Goal: Task Accomplishment & Management: Complete application form

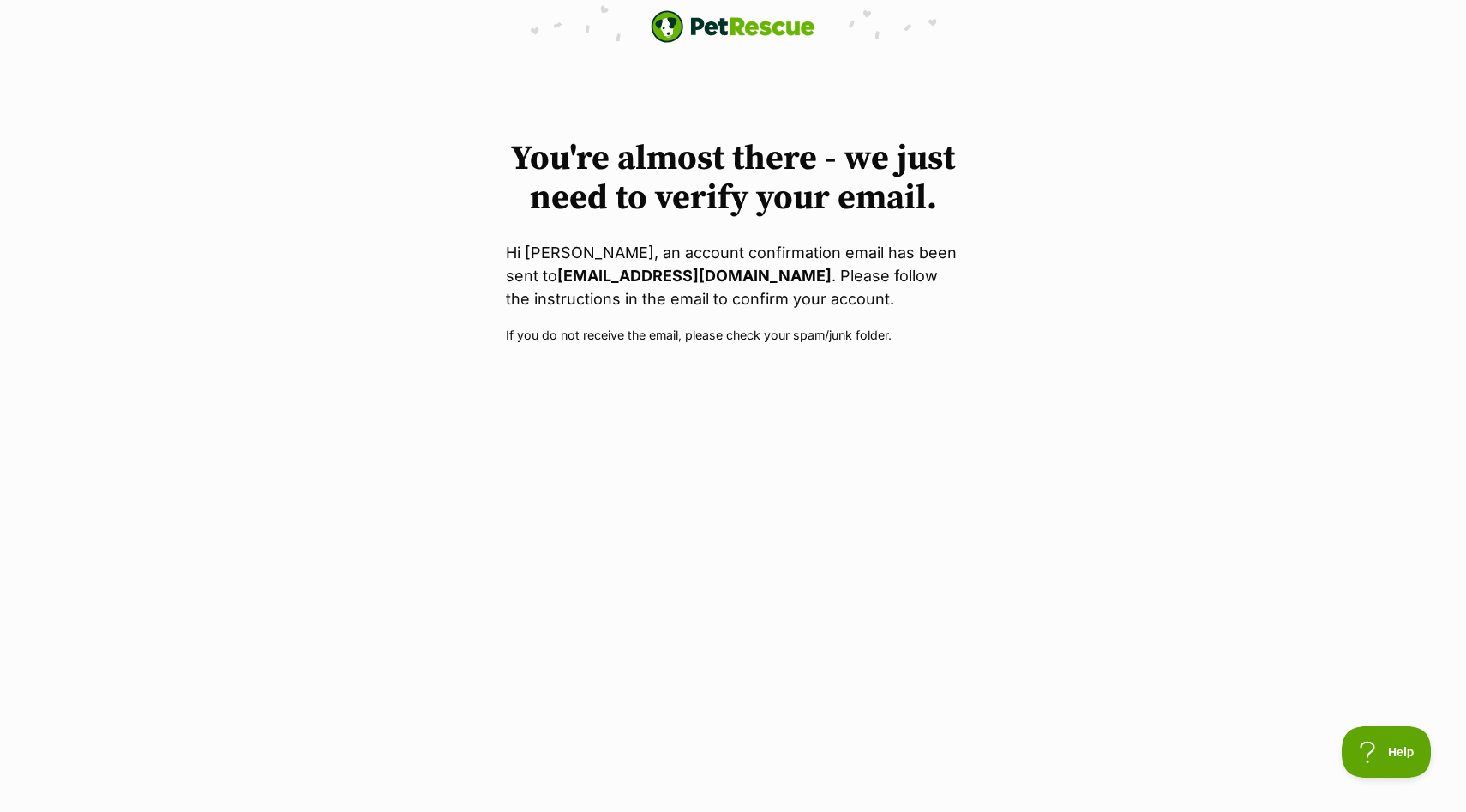
click at [707, 55] on body "PetRescue home You're almost there - we just need to verify your email. Hi [PER…" at bounding box center [733, 172] width 1466 height 345
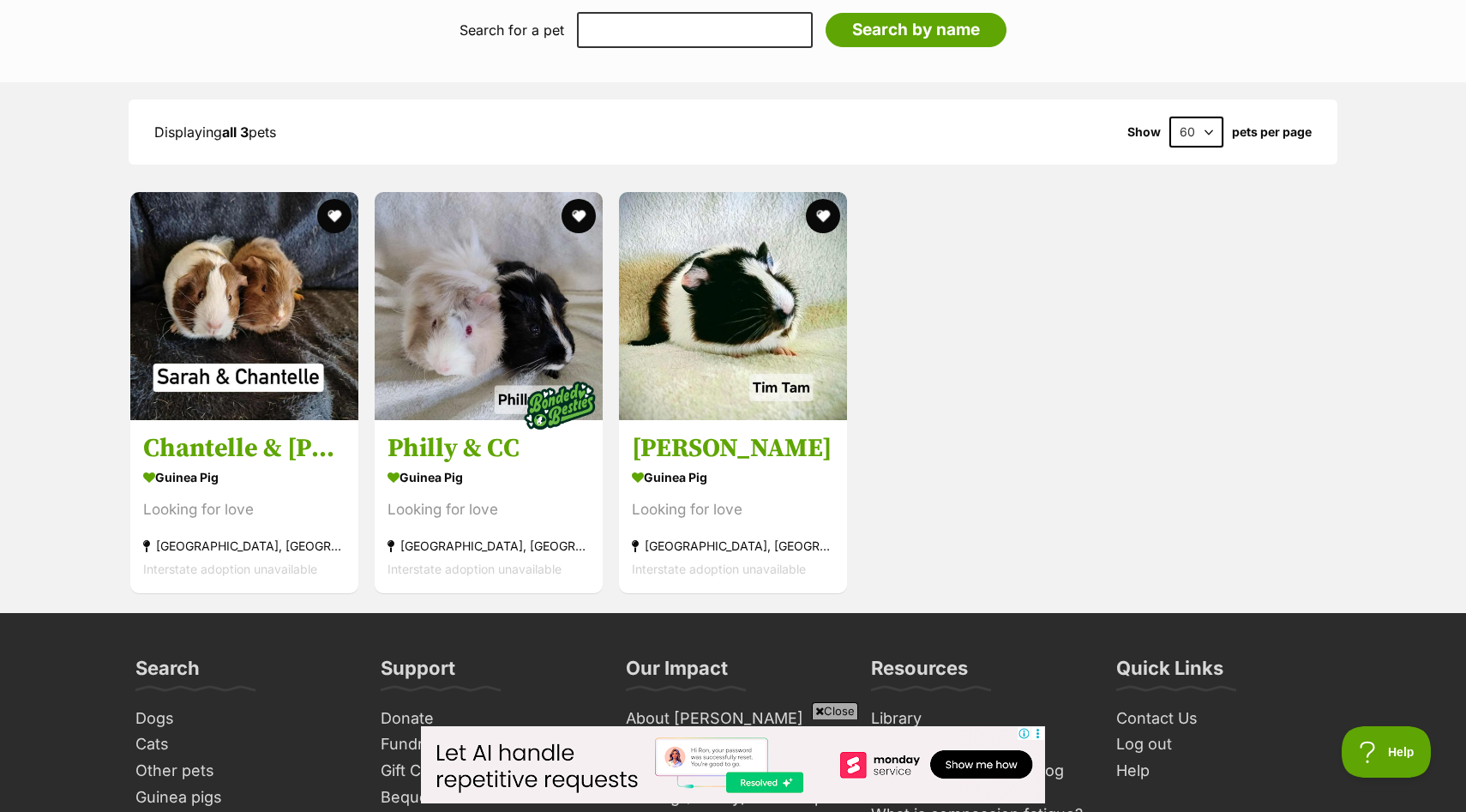
scroll to position [1577, 0]
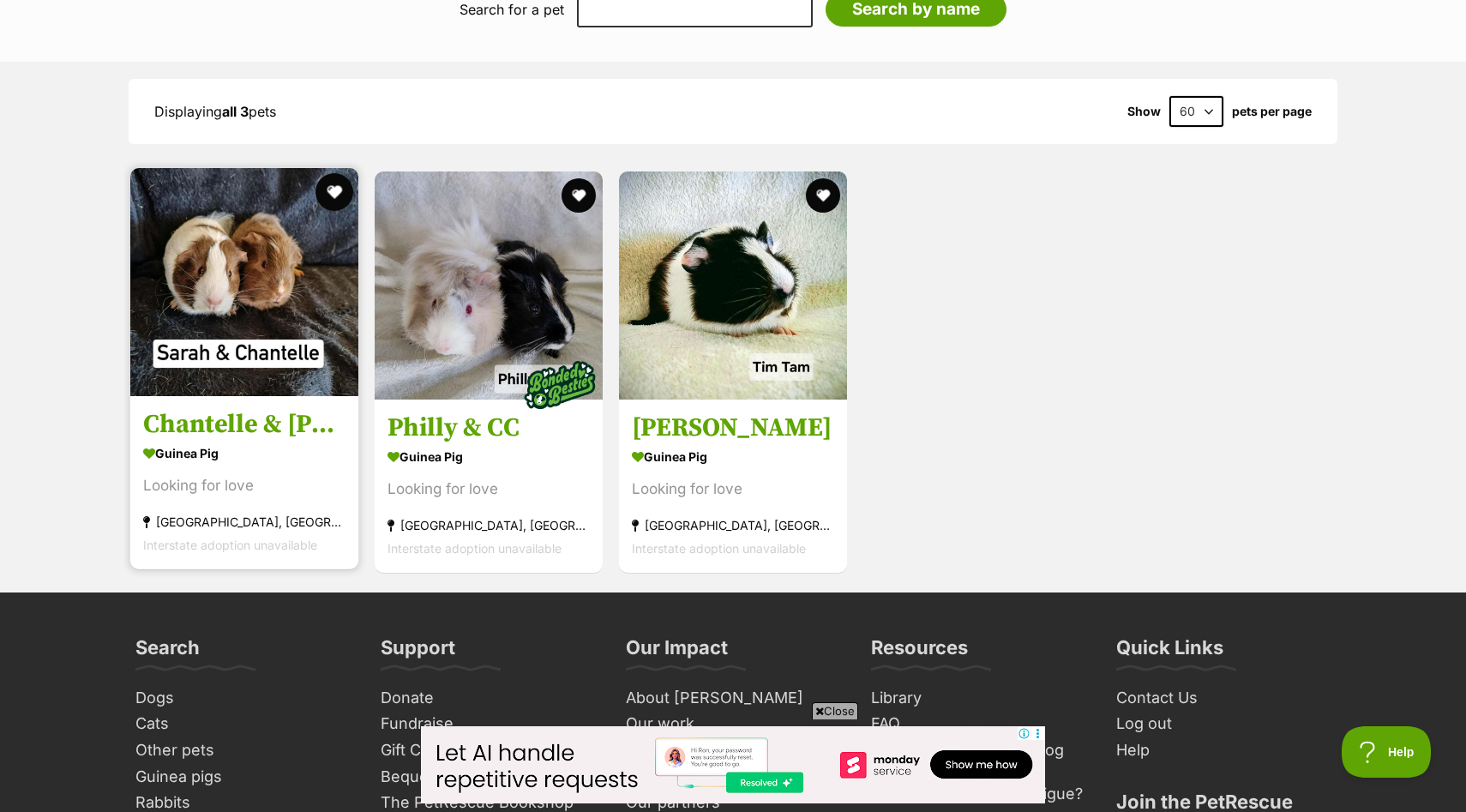
click at [335, 180] on button "favourite" at bounding box center [334, 192] width 38 height 38
click at [254, 511] on div "[GEOGRAPHIC_DATA], [GEOGRAPHIC_DATA]" at bounding box center [245, 522] width 203 height 23
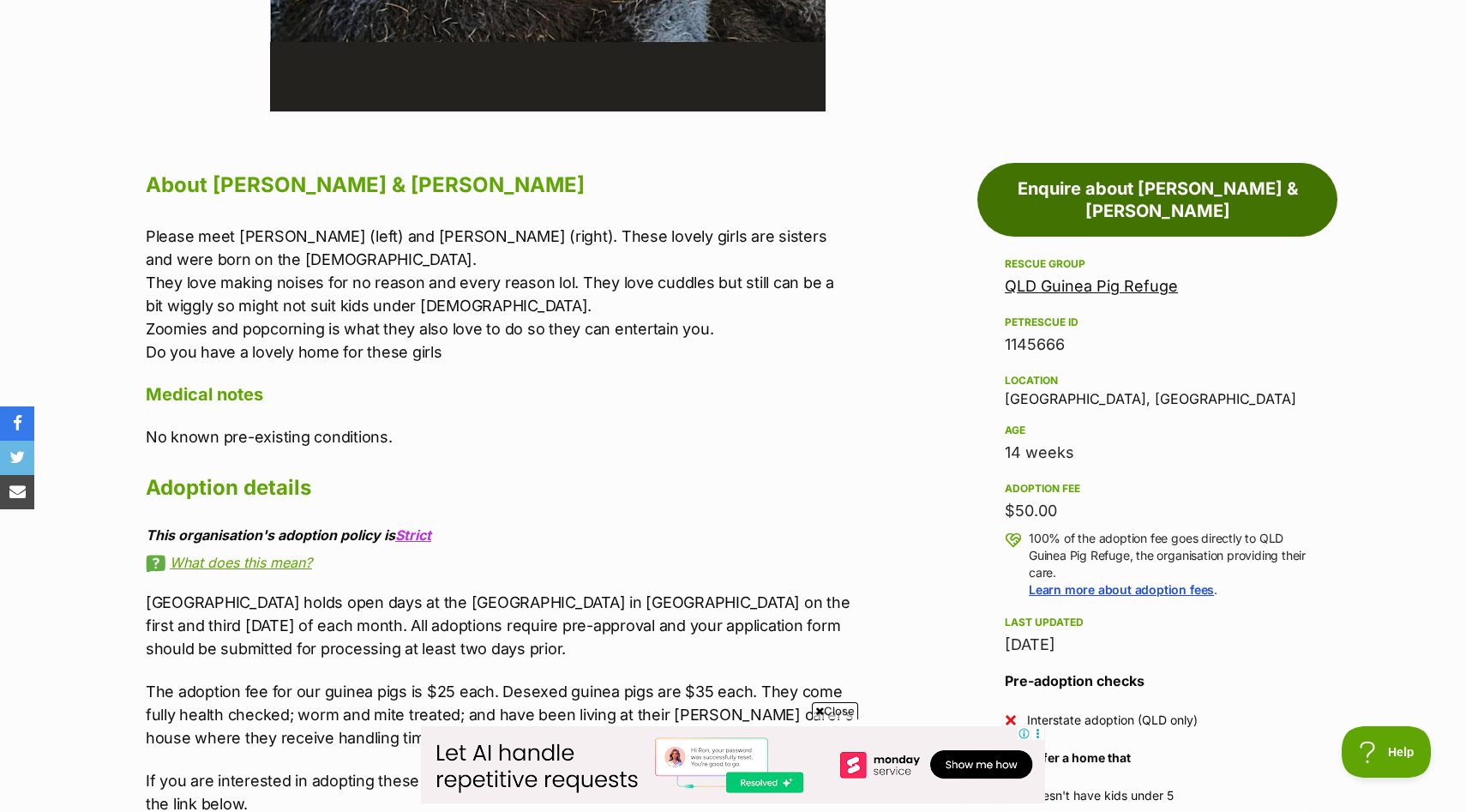
click at [1144, 203] on link "Enquire about Chantelle & Sarah" at bounding box center [1157, 199] width 360 height 73
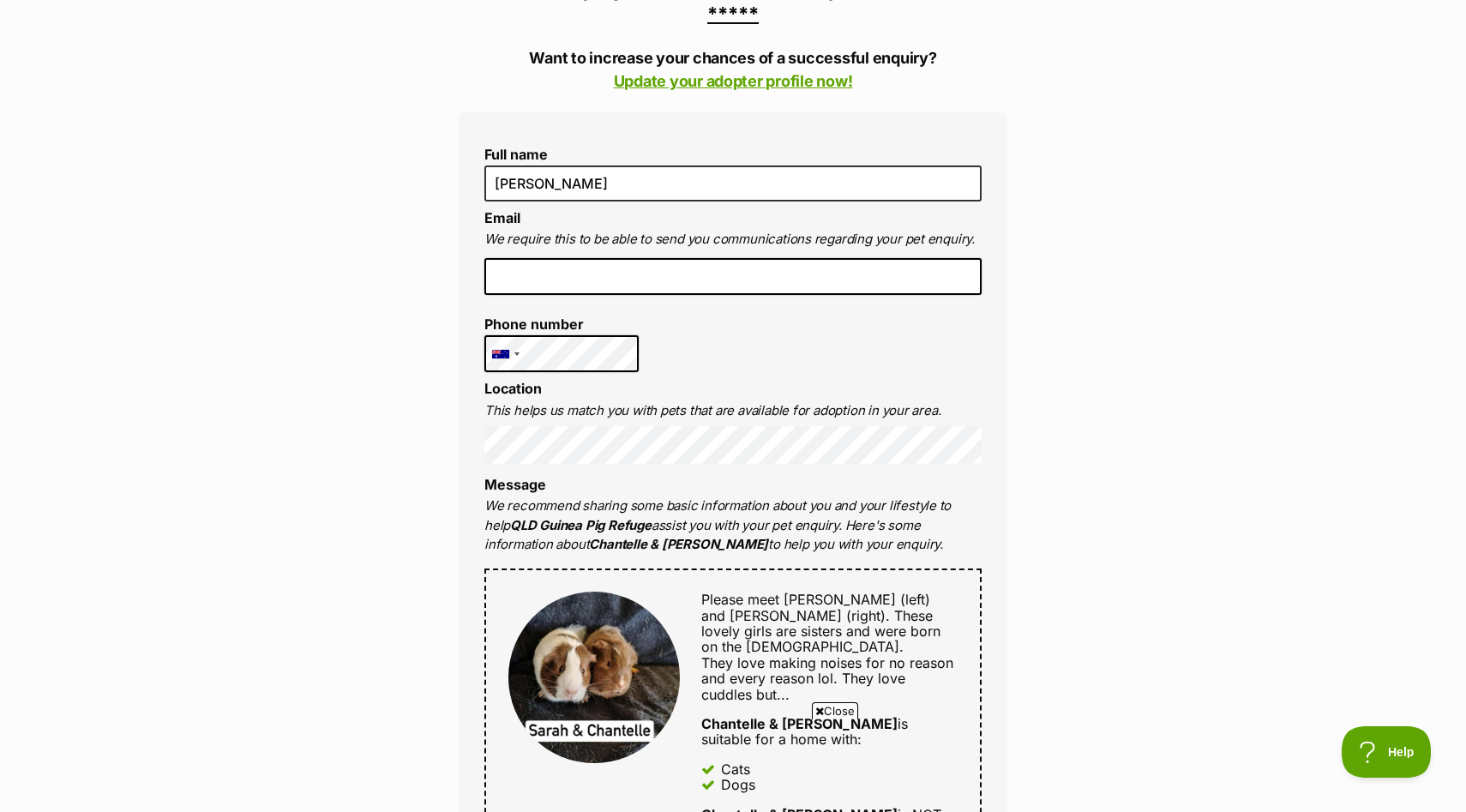
click at [593, 258] on input "email" at bounding box center [733, 276] width 498 height 38
type input "[EMAIL_ADDRESS][DOMAIN_NAME]"
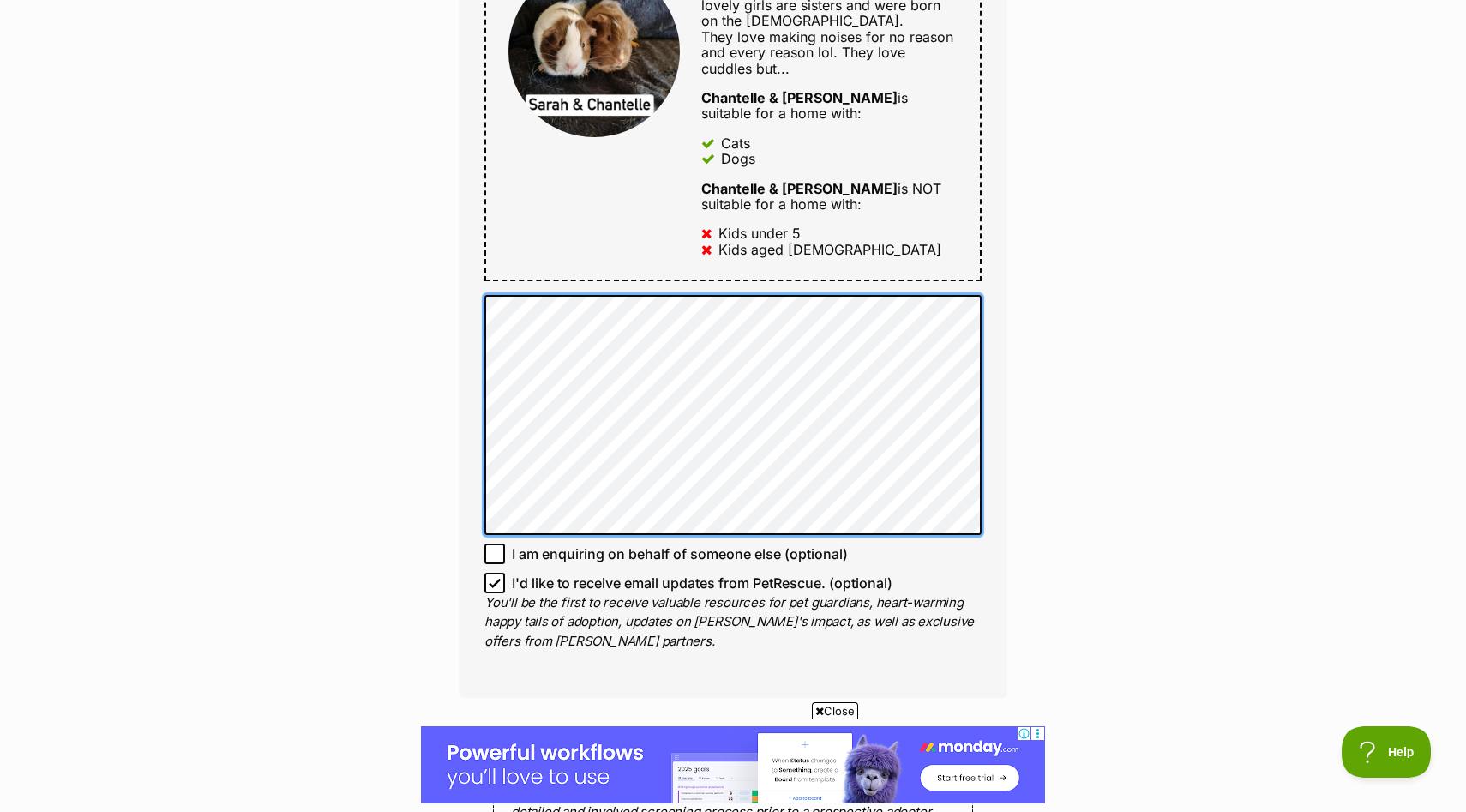
click at [450, 369] on div "Enquire about Chantelle & Sarah 0490 423 405 Send an enquiry via the form below…" at bounding box center [733, 227] width 600 height 2333
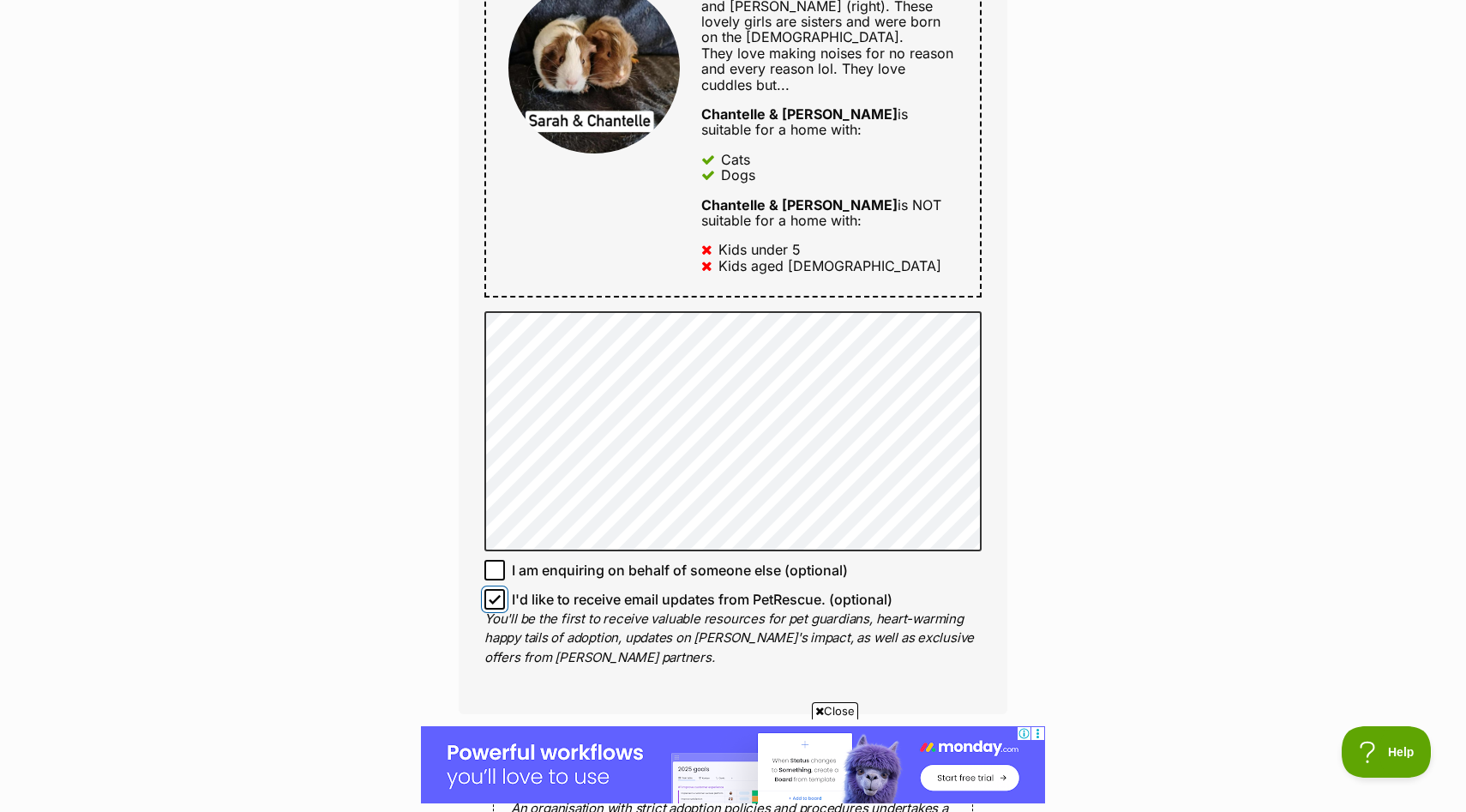
click at [495, 589] on input "I'd like to receive email updates from PetRescue. (optional)" at bounding box center [495, 599] width 20 height 20
checkbox input "false"
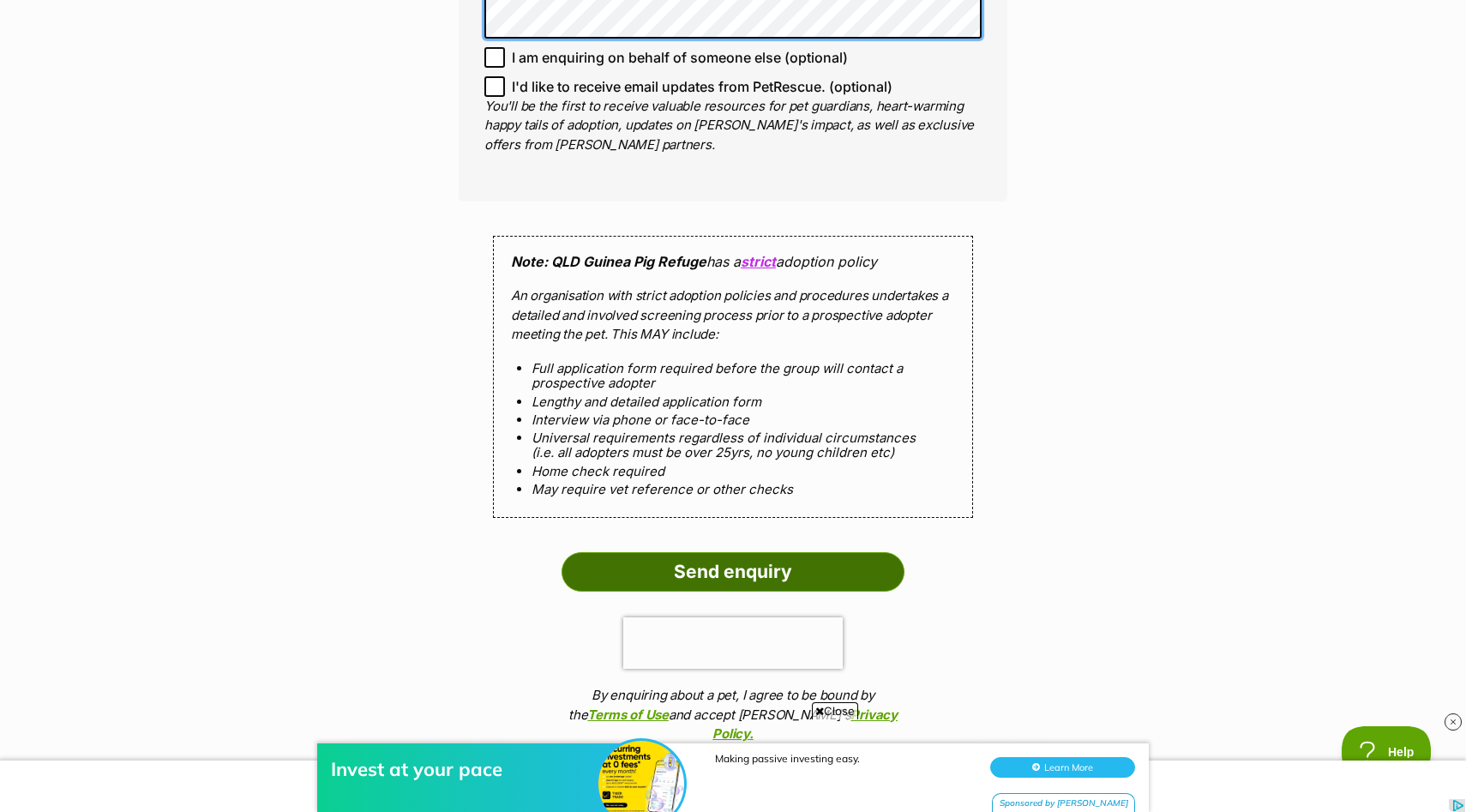
scroll to position [0, 0]
click at [640, 552] on input "Send enquiry" at bounding box center [733, 572] width 343 height 39
